Goal: Use online tool/utility: Utilize a website feature to perform a specific function

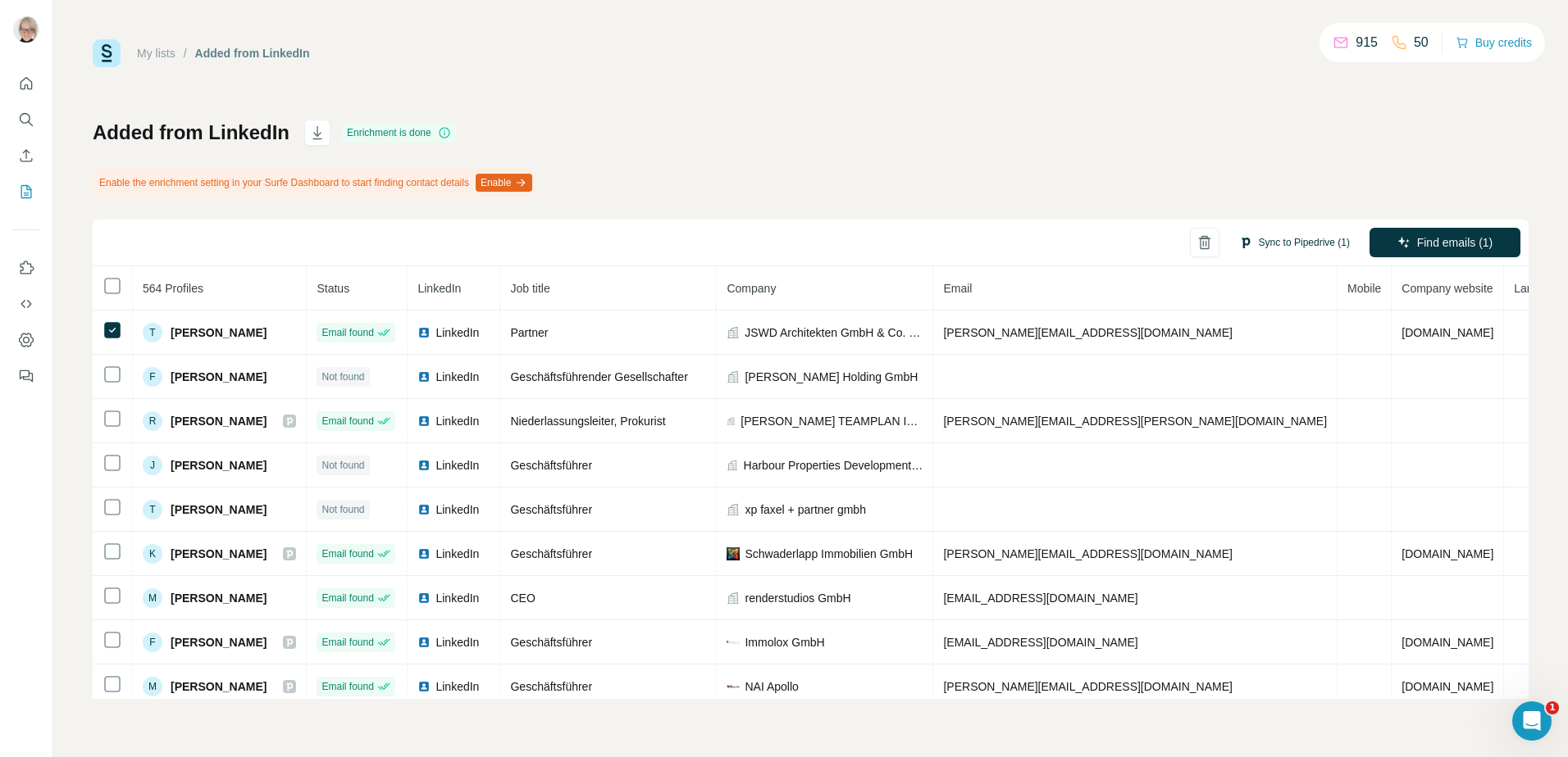
click at [1290, 245] on button "Sync to Pipedrive (1)" at bounding box center [1295, 242] width 134 height 24
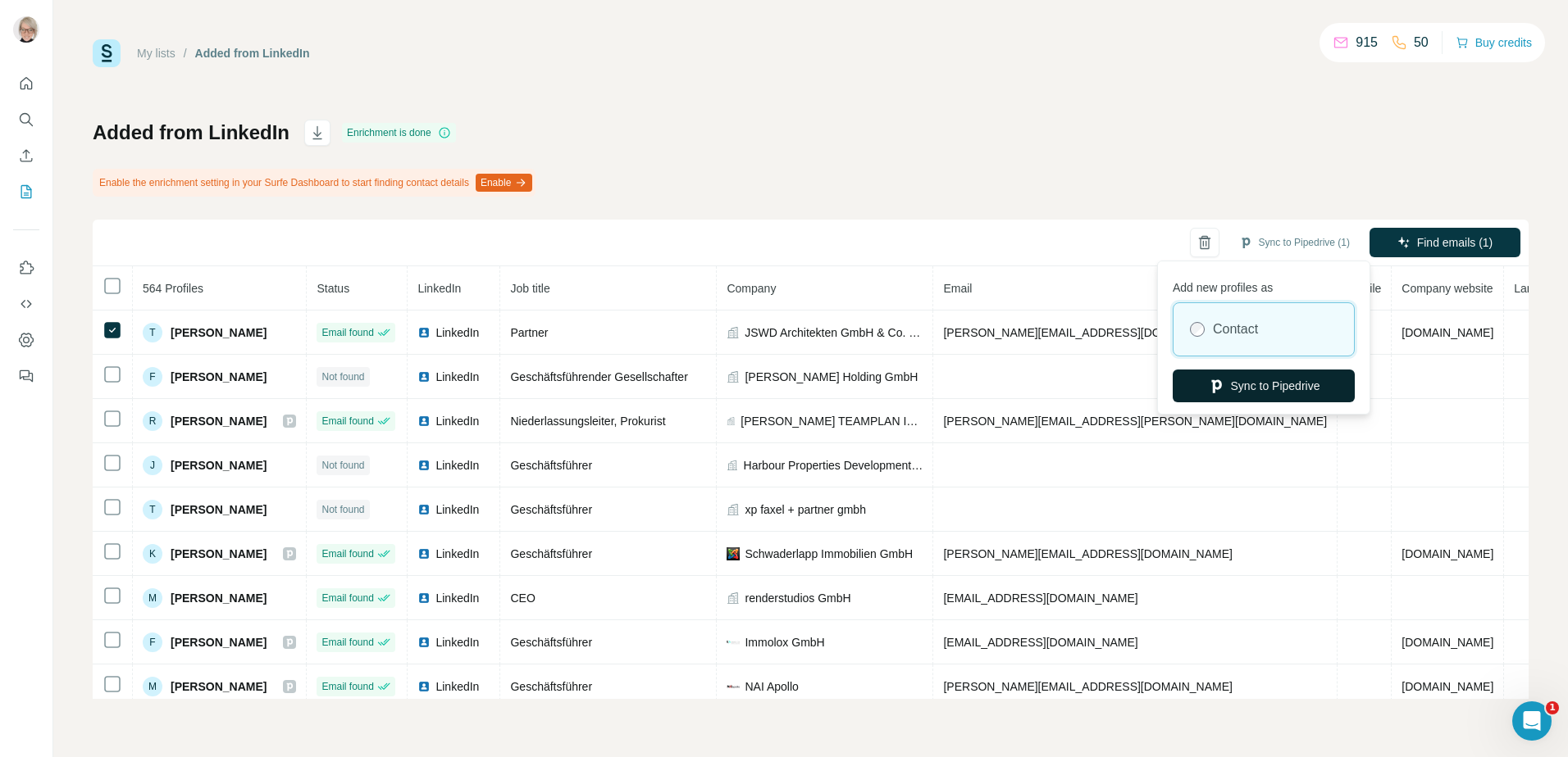
click at [1260, 377] on button "Sync to Pipedrive" at bounding box center [1263, 386] width 182 height 33
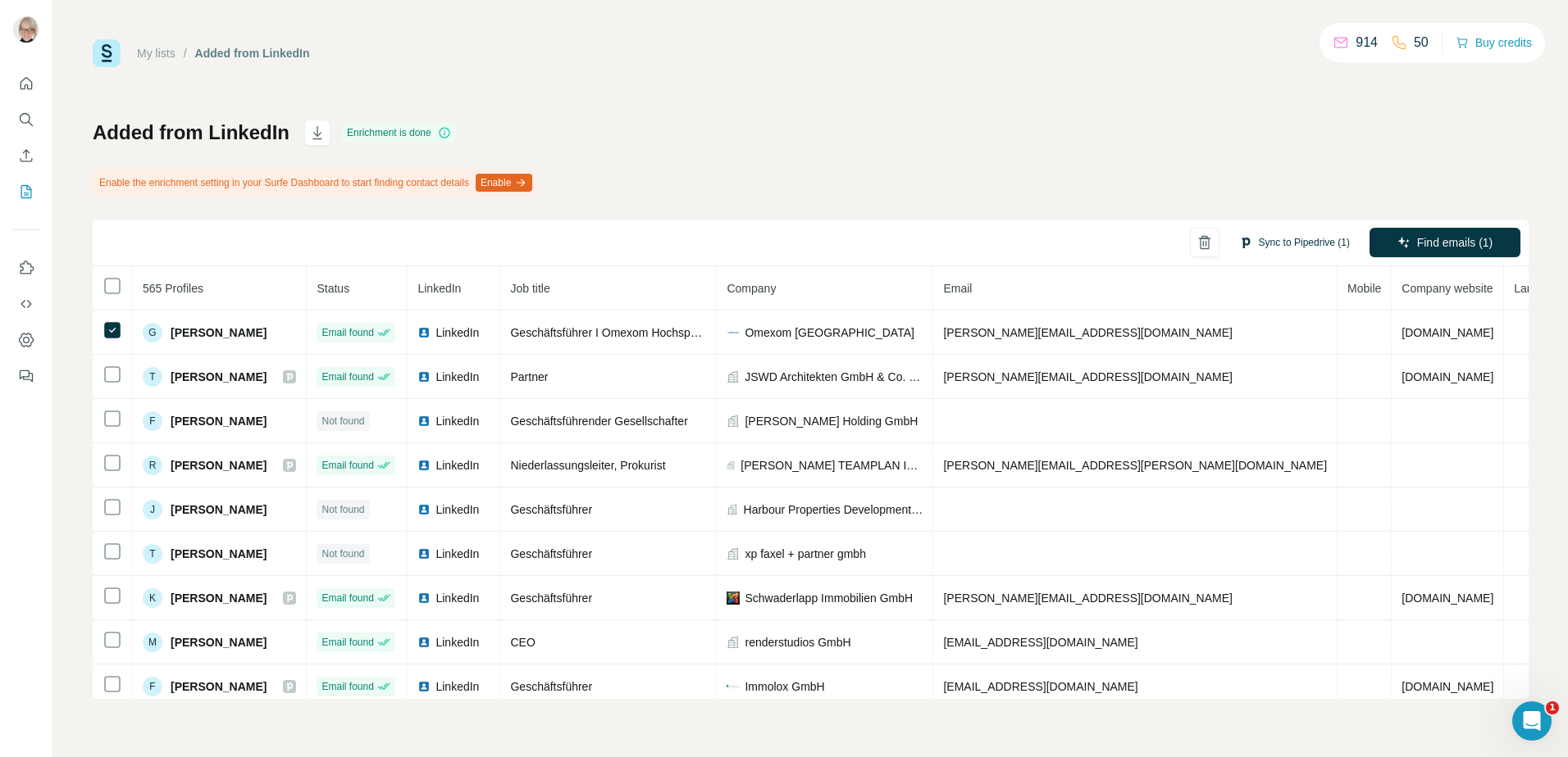
click at [1279, 245] on button "Sync to Pipedrive (1)" at bounding box center [1295, 242] width 134 height 24
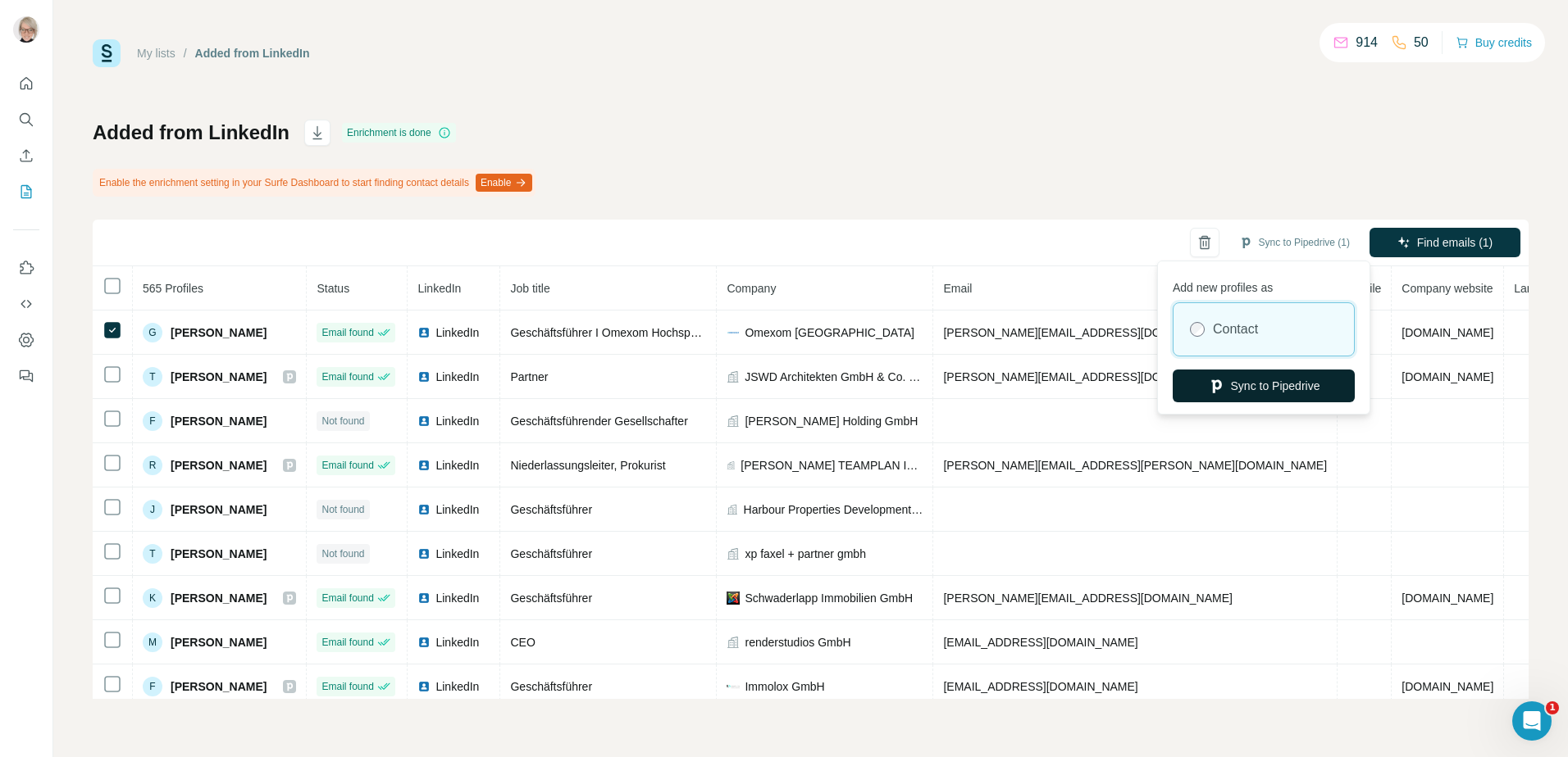
click at [1250, 381] on button "Sync to Pipedrive" at bounding box center [1263, 386] width 182 height 33
